Goal: Check status: Check status

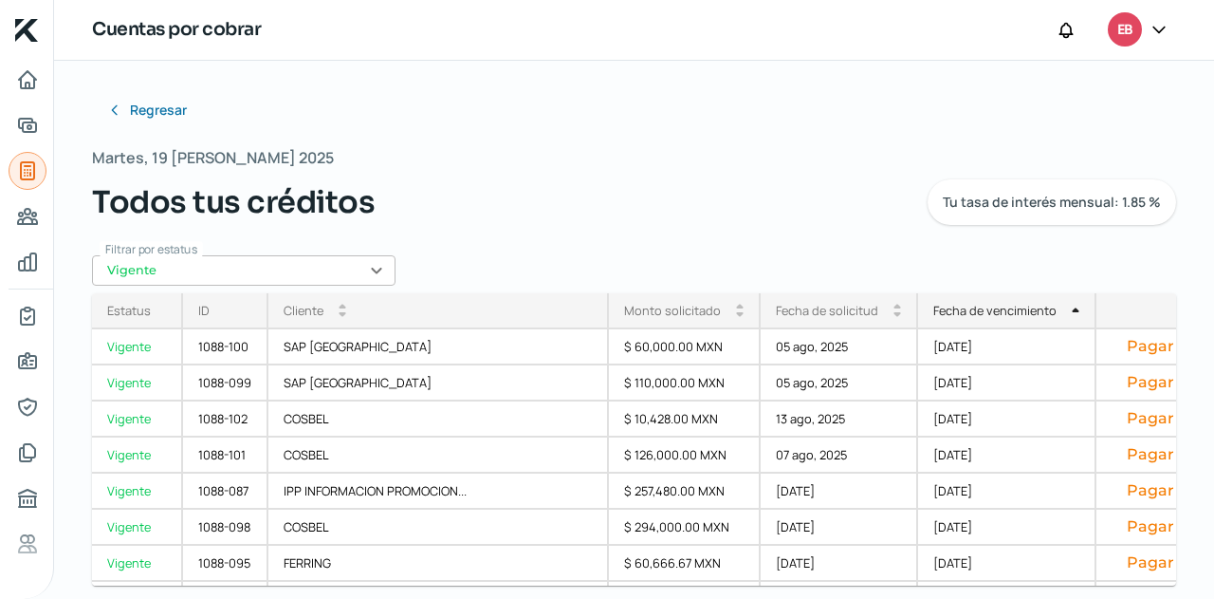
scroll to position [212, 0]
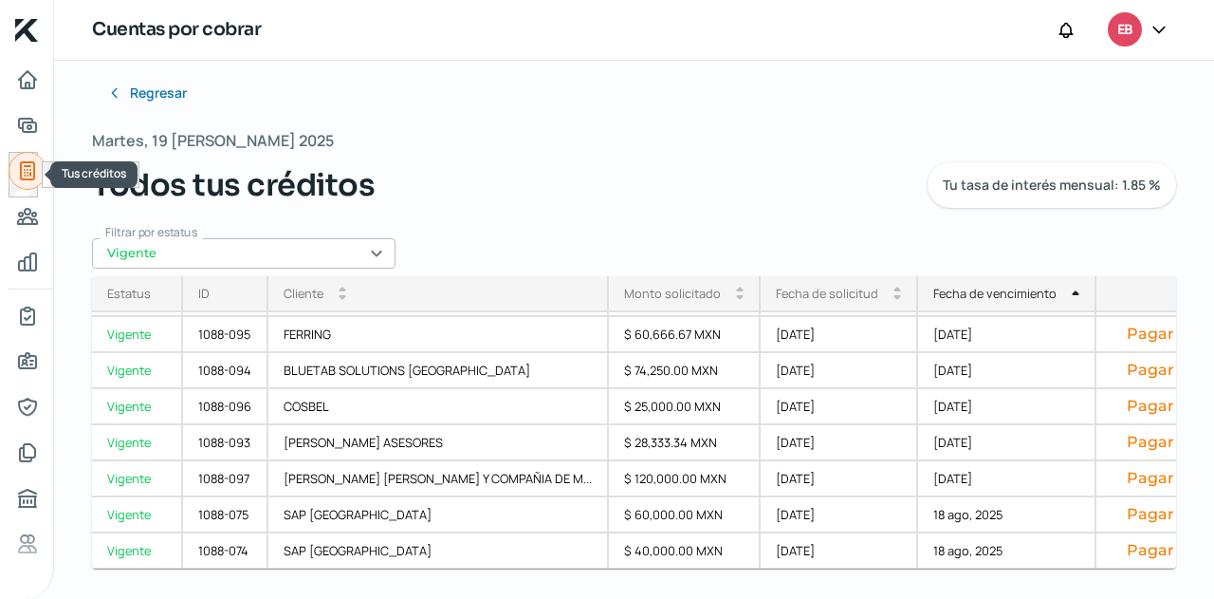
click at [25, 178] on icon "Tus créditos" at bounding box center [27, 170] width 13 height 17
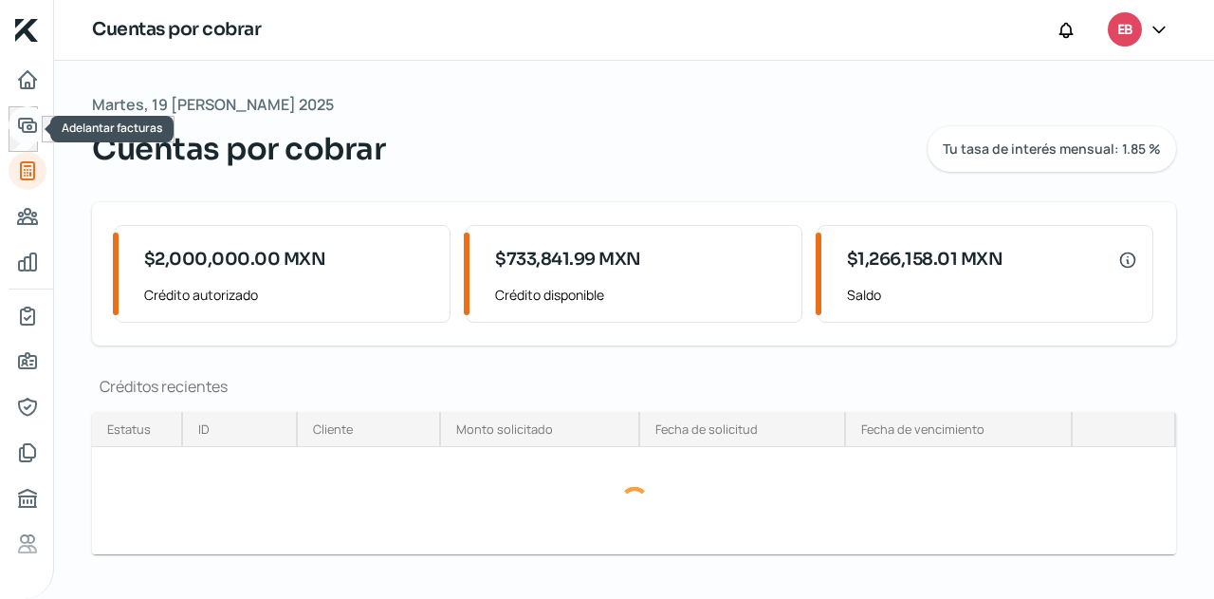
click at [30, 129] on icon "Adelantar facturas" at bounding box center [27, 125] width 23 height 23
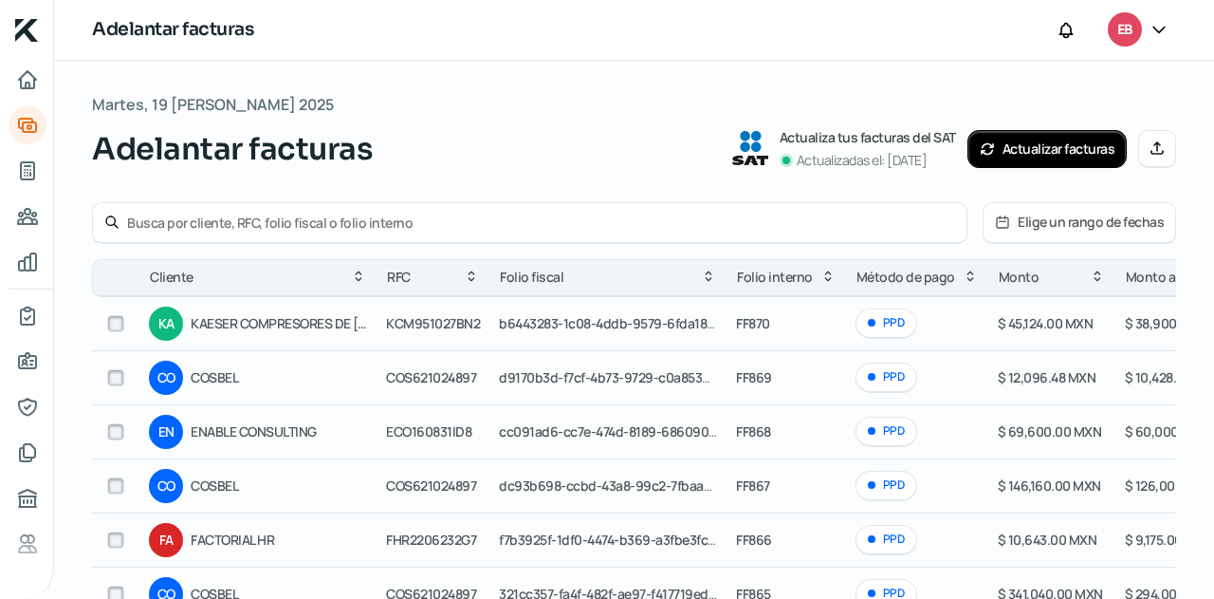
click at [374, 234] on div at bounding box center [530, 223] width 876 height 42
click at [374, 232] on div at bounding box center [530, 223] width 876 height 42
click at [376, 231] on input "text" at bounding box center [541, 222] width 828 height 18
click at [380, 229] on input "text" at bounding box center [541, 222] width 828 height 18
type input "F871"
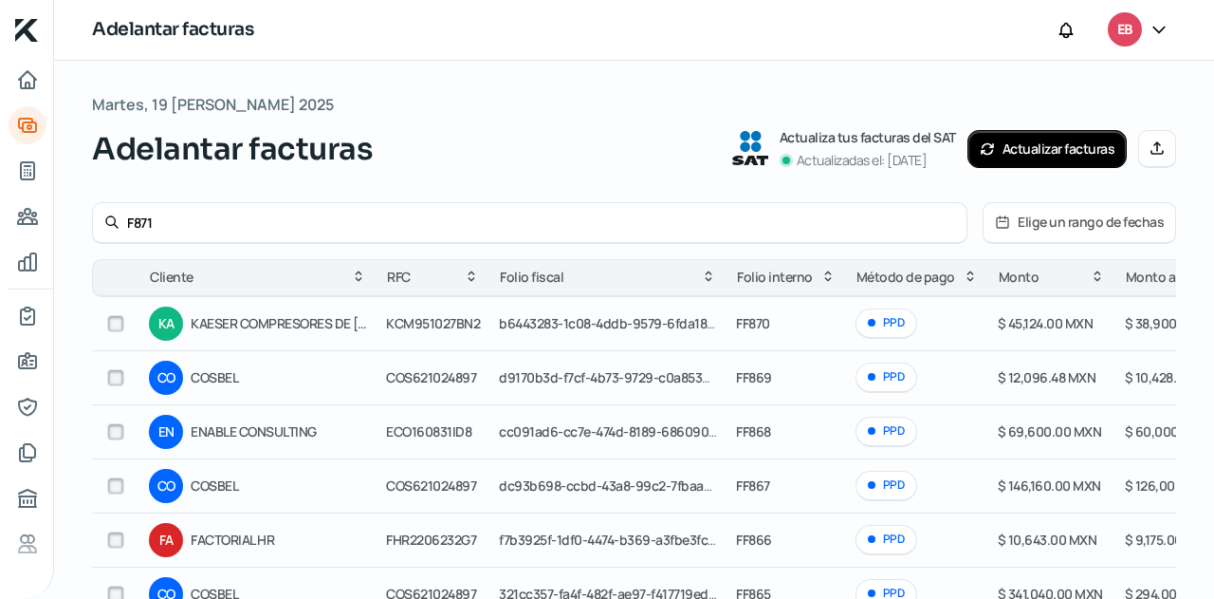
click at [110, 225] on icon at bounding box center [111, 221] width 15 height 15
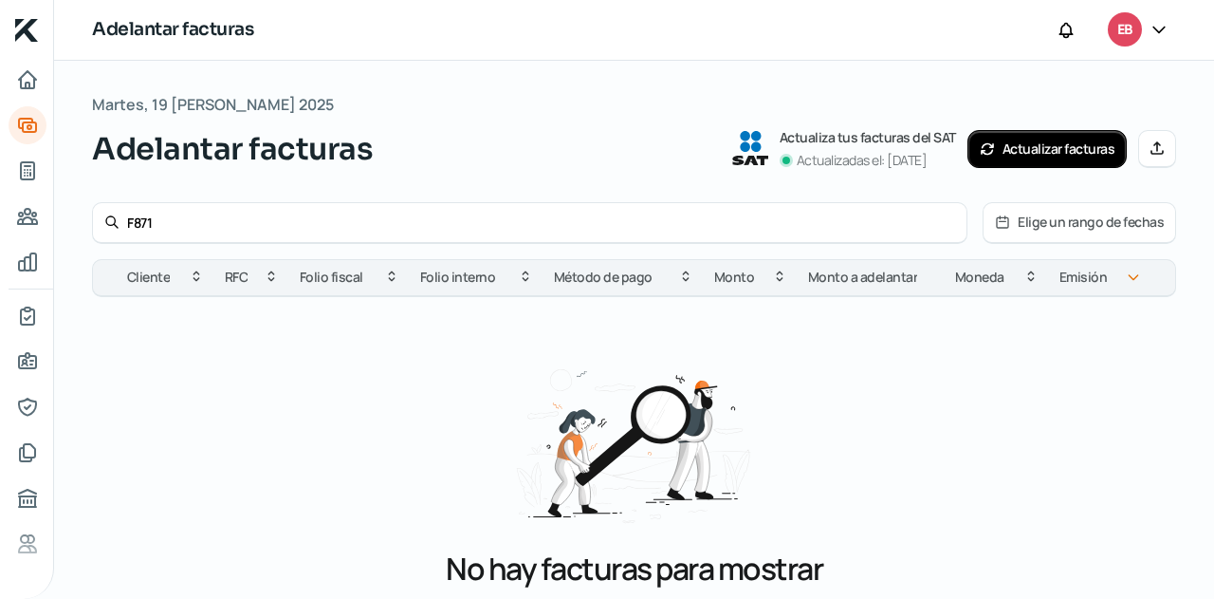
click at [227, 225] on input "F871" at bounding box center [541, 222] width 828 height 18
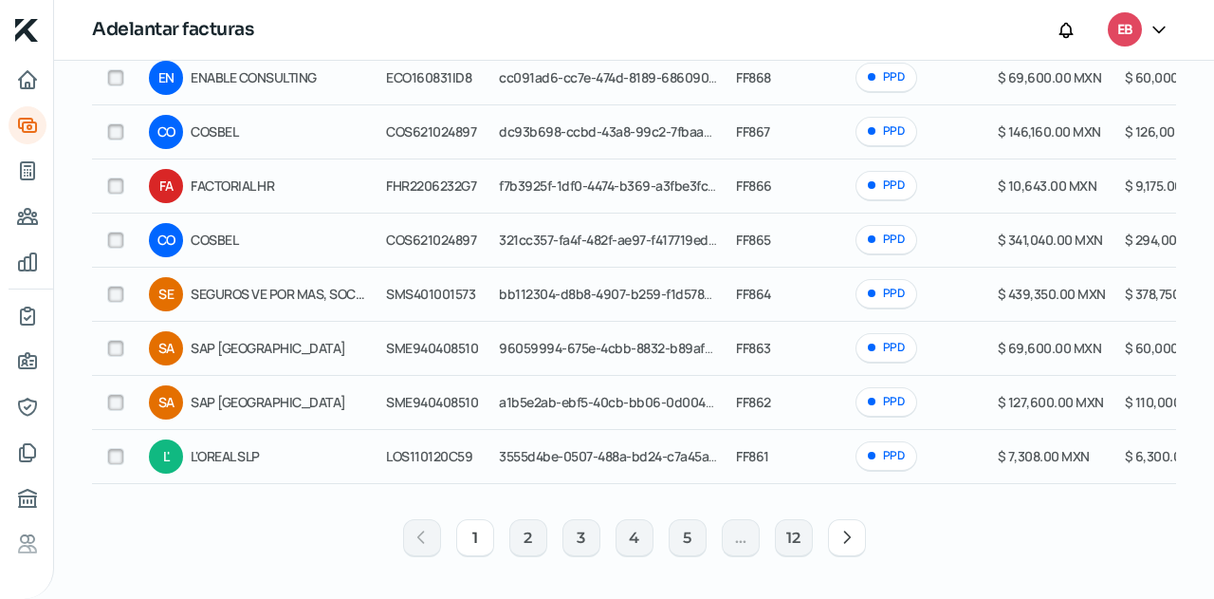
scroll to position [168, 0]
